Goal: Find specific page/section: Find specific page/section

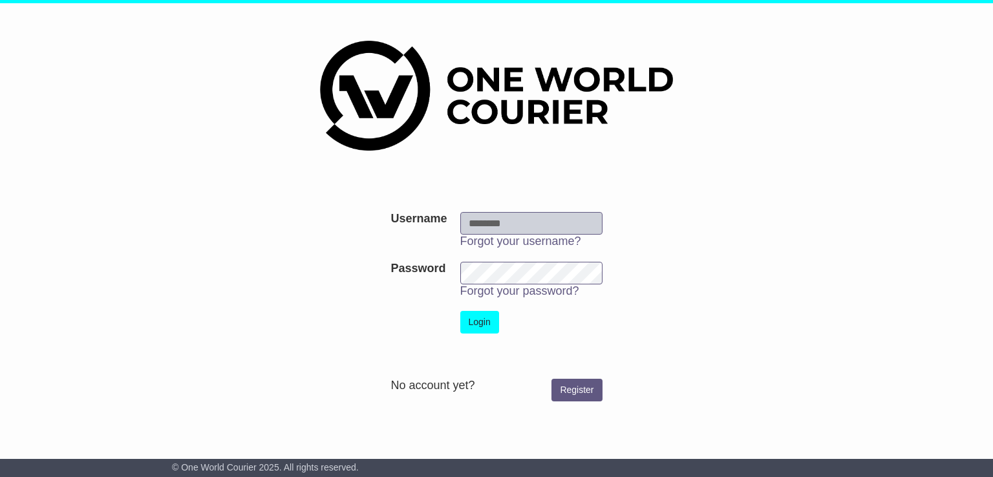
drag, startPoint x: 0, startPoint y: 0, endPoint x: 499, endPoint y: 227, distance: 548.4
click at [497, 224] on input "Username" at bounding box center [531, 223] width 142 height 23
type input "**********"
click at [482, 325] on button "Login" at bounding box center [479, 322] width 39 height 23
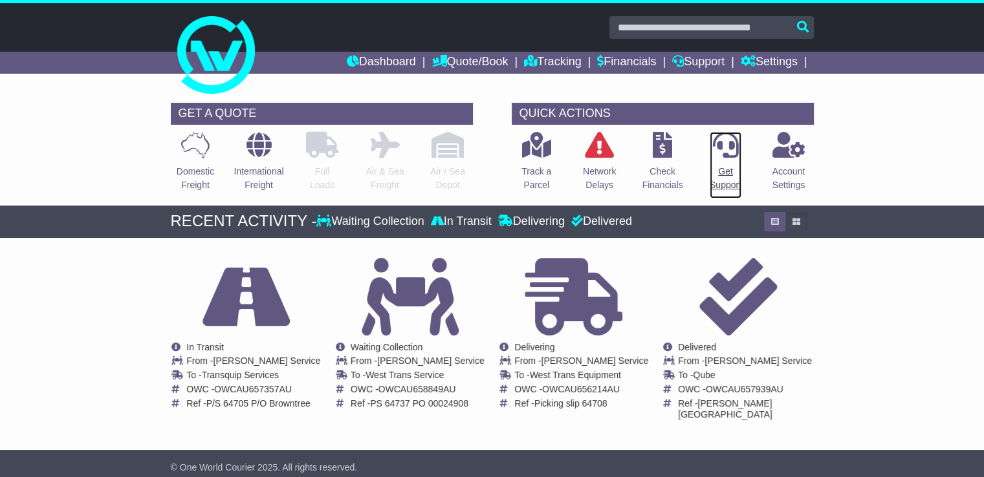
click at [727, 179] on p "Get Support" at bounding box center [725, 178] width 32 height 27
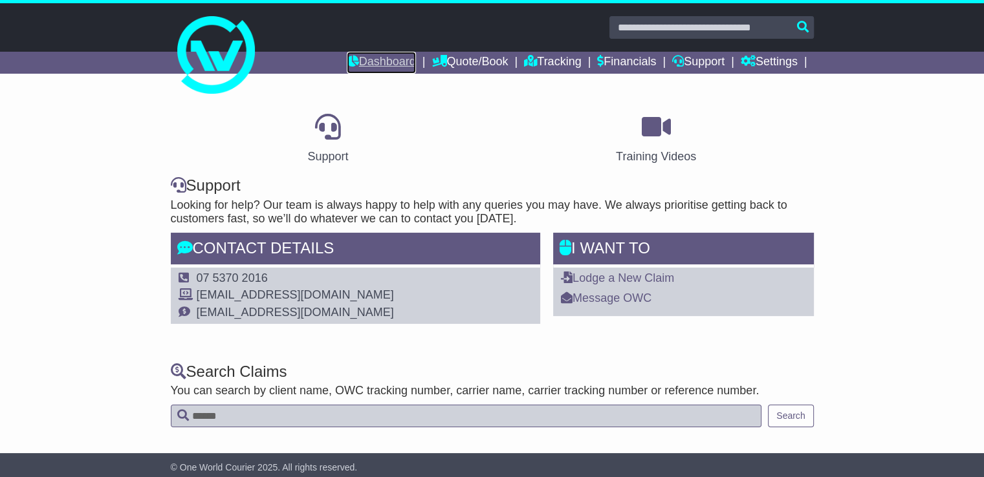
click at [385, 63] on link "Dashboard" at bounding box center [381, 63] width 69 height 22
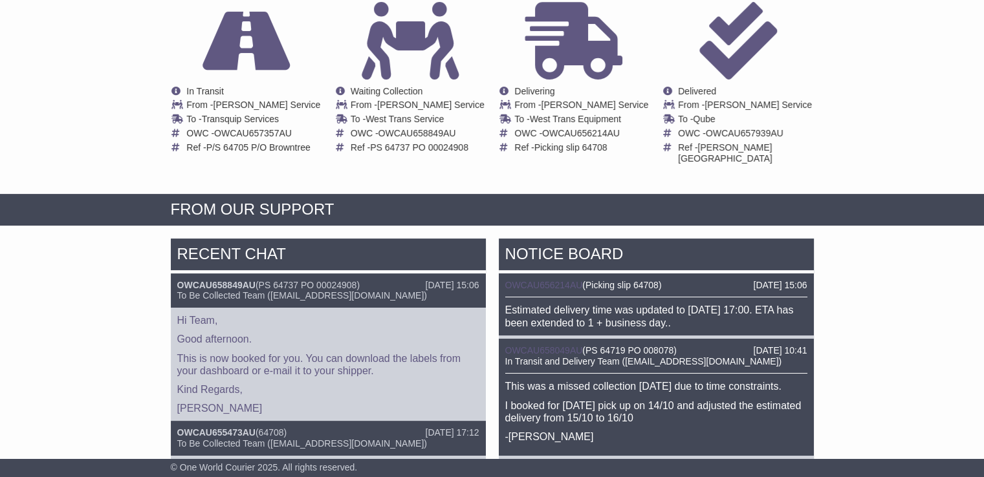
scroll to position [259, 0]
